Goal: Information Seeking & Learning: Understand process/instructions

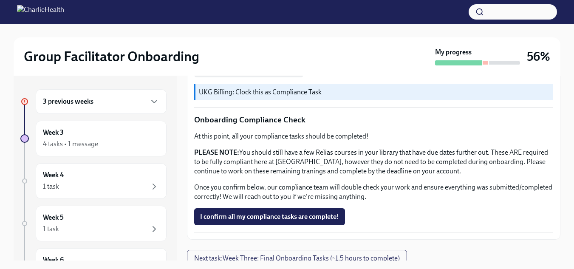
scroll to position [552, 0]
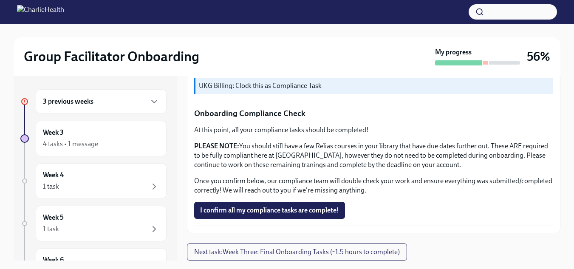
drag, startPoint x: 553, startPoint y: 224, endPoint x: 550, endPoint y: 253, distance: 29.1
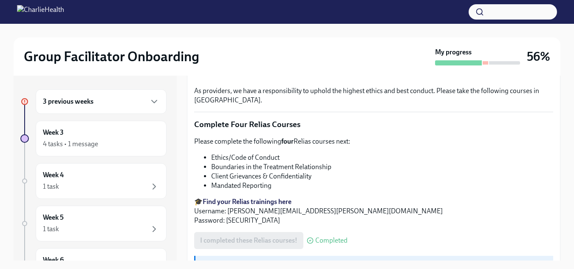
scroll to position [321, 0]
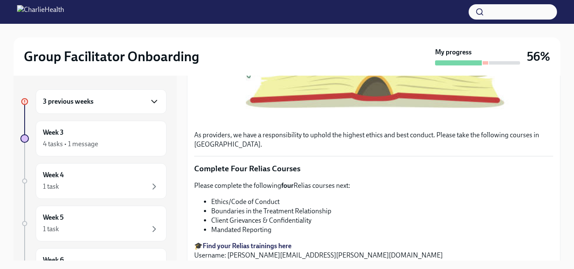
click at [149, 96] on icon "button" at bounding box center [154, 101] width 10 height 10
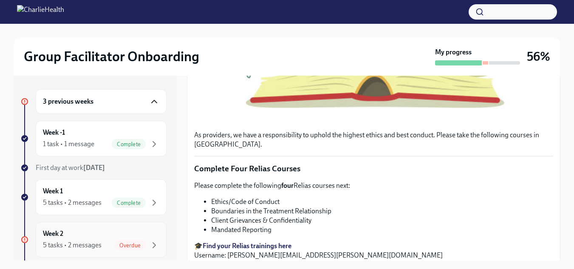
click at [99, 250] on div "5 tasks • 2 messages Overdue" at bounding box center [101, 245] width 116 height 10
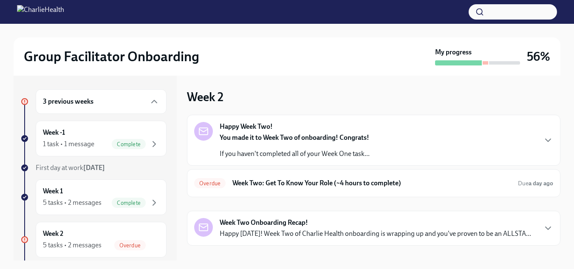
scroll to position [11, 0]
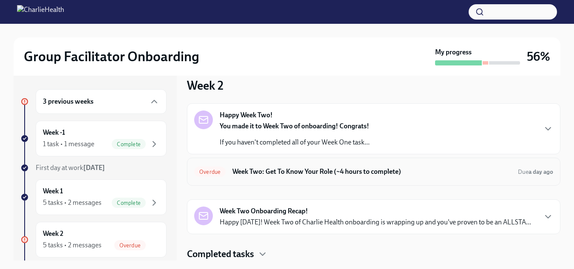
click at [355, 172] on h6 "Week Two: Get To Know Your Role (~4 hours to complete)" at bounding box center [371, 171] width 279 height 9
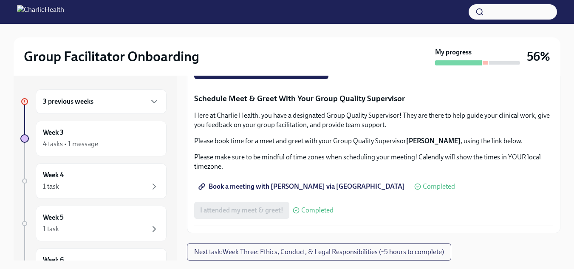
scroll to position [761, 0]
click at [272, 51] on span "Complete this form to schedule your observations" at bounding box center [277, 47] width 155 height 9
click at [443, 252] on span "Next task : Week Three: Ethics, Conduct, & Legal Responsibilities (~5 hours to …" at bounding box center [319, 252] width 250 height 9
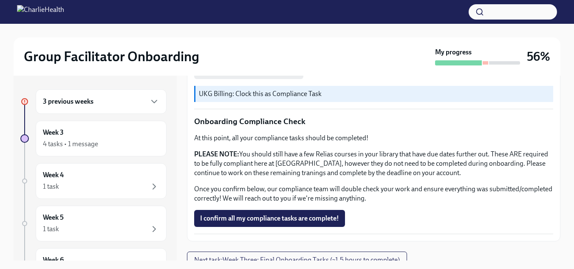
scroll to position [552, 0]
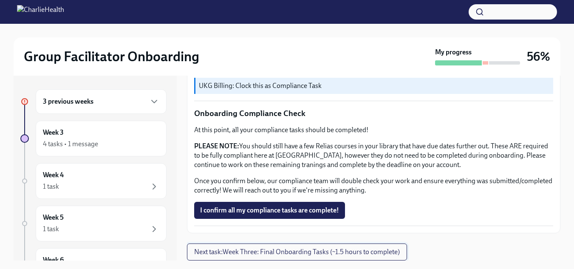
click at [395, 249] on span "Next task : Week Three: Final Onboarding Tasks (~1.5 hours to complete)" at bounding box center [297, 252] width 206 height 9
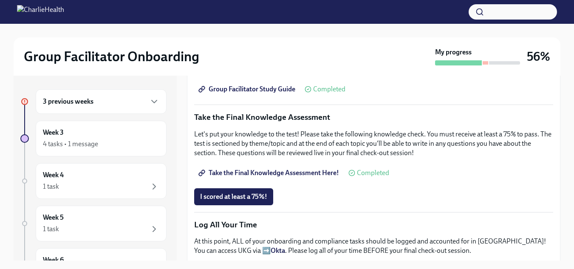
scroll to position [467, 0]
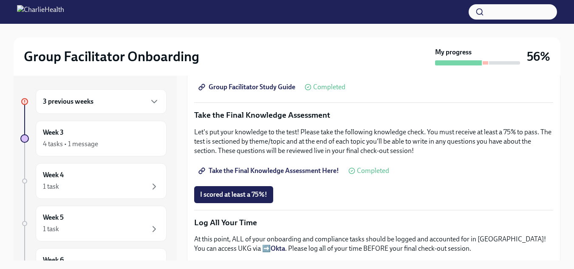
click at [319, 167] on span "Take the Final Knowledge Assessment Here!" at bounding box center [269, 171] width 139 height 9
